Goal: Book appointment/travel/reservation

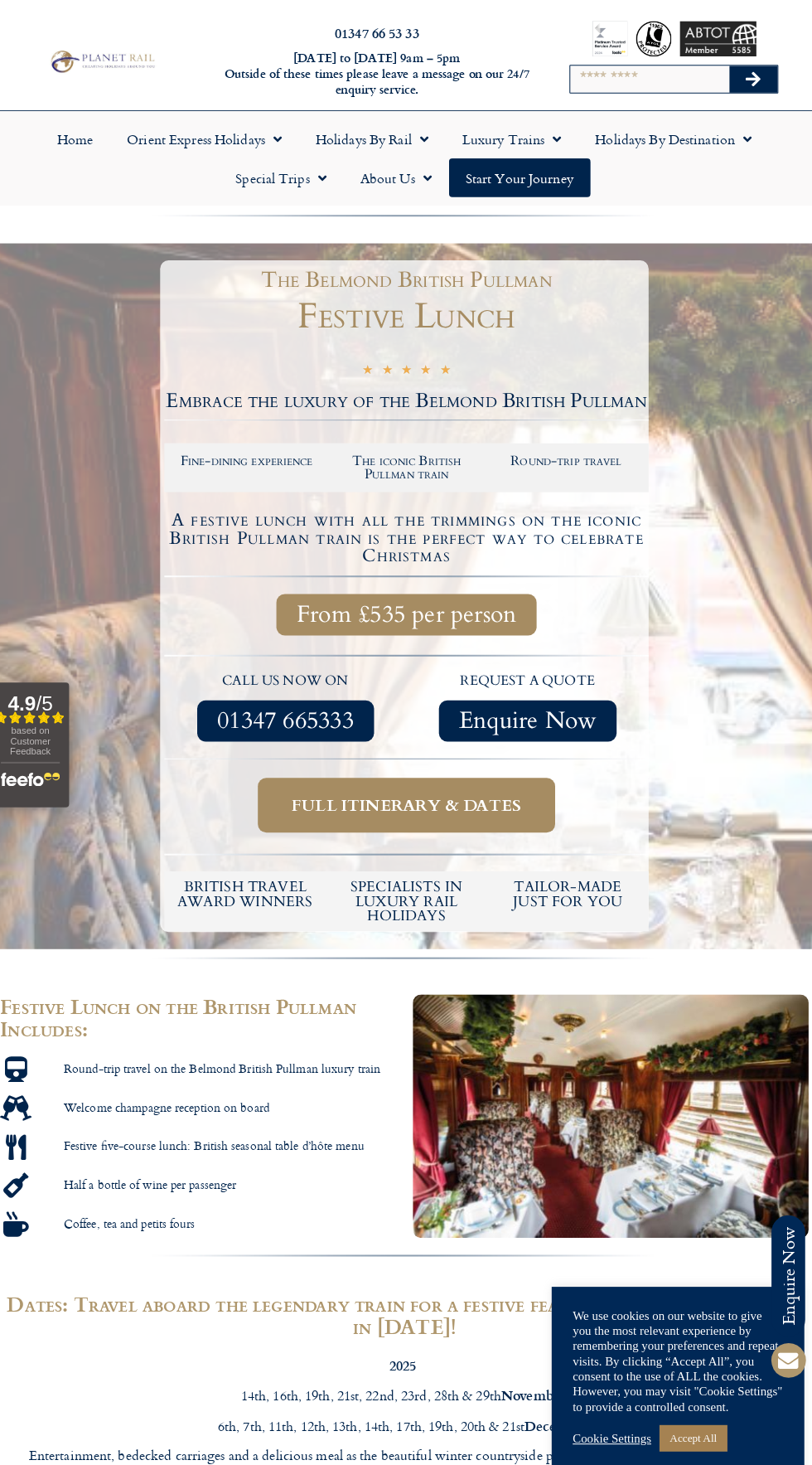
click at [446, 802] on span "Full itinerary & dates" at bounding box center [408, 792] width 226 height 21
click at [431, 802] on span "Full itinerary & dates" at bounding box center [408, 792] width 226 height 21
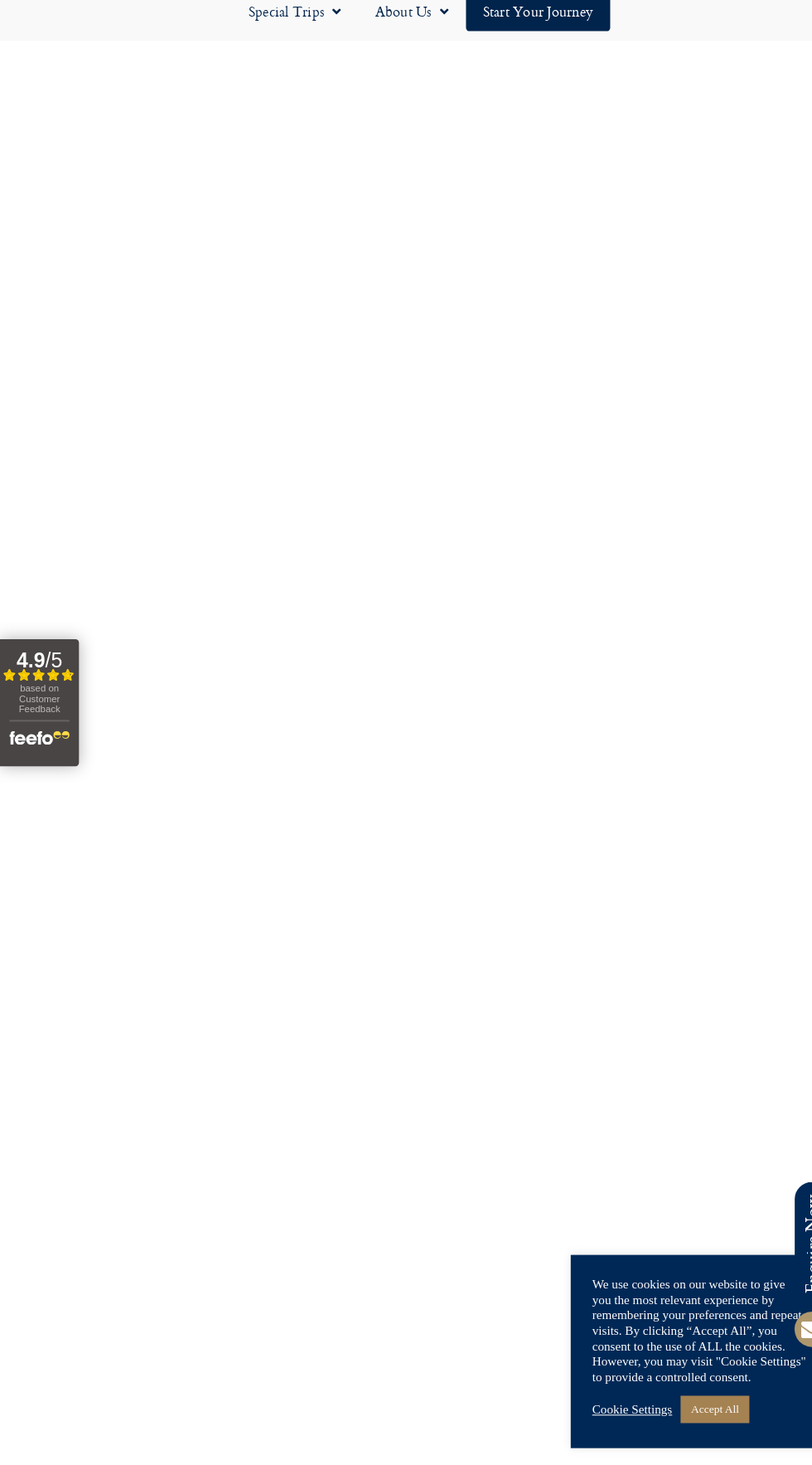
scroll to position [3247, 0]
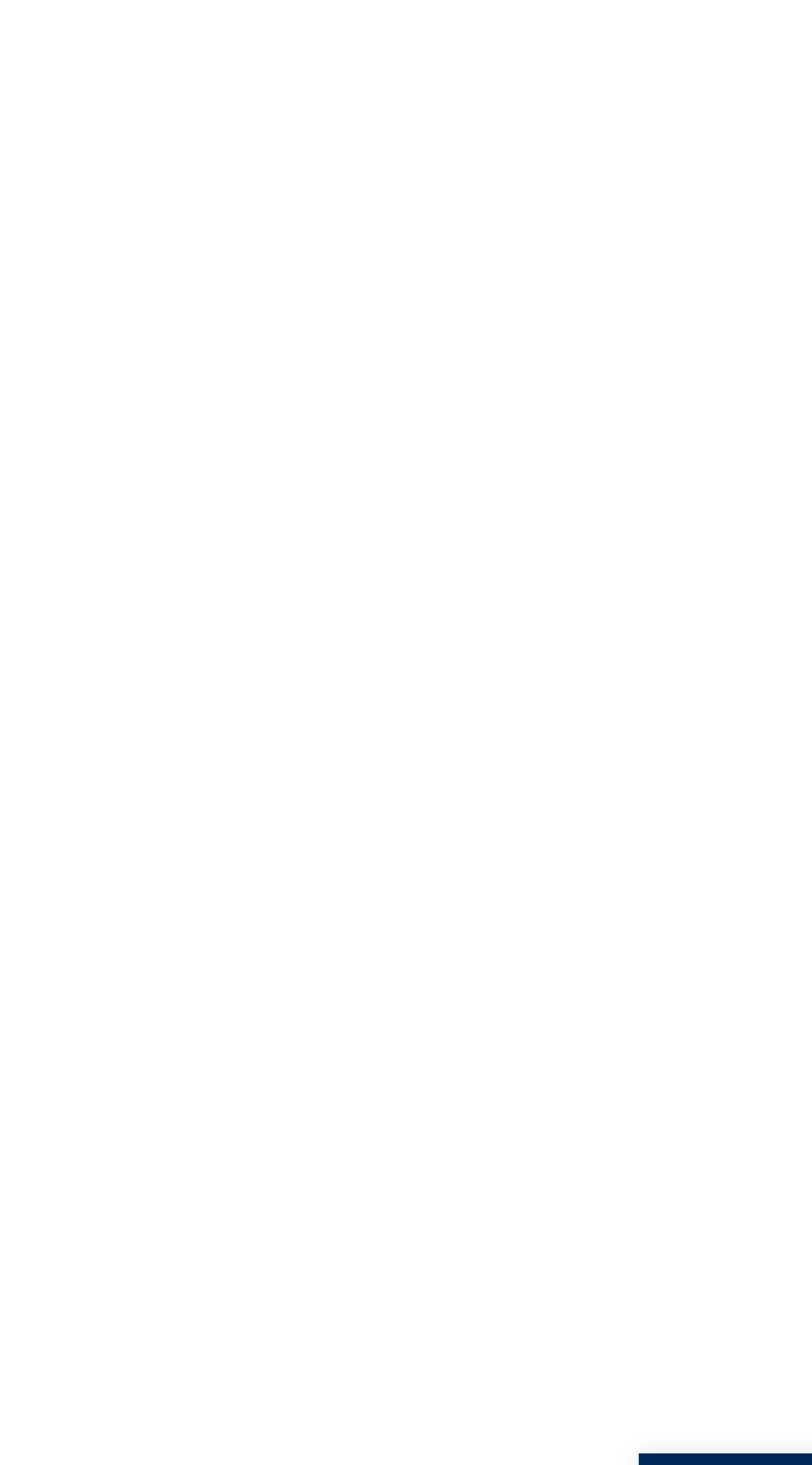
scroll to position [3246, 0]
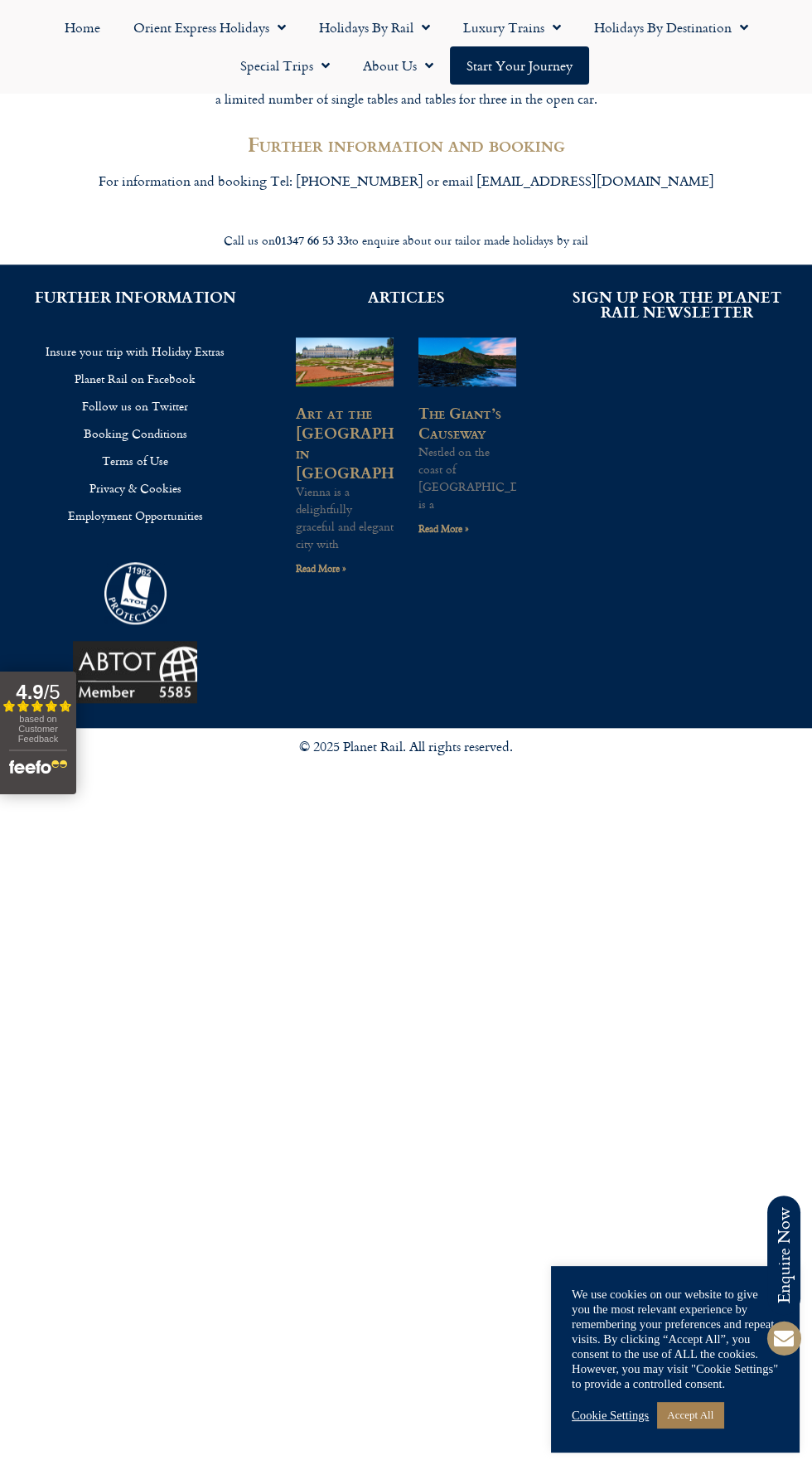
scroll to position [2326, 0]
